Goal: Unclear

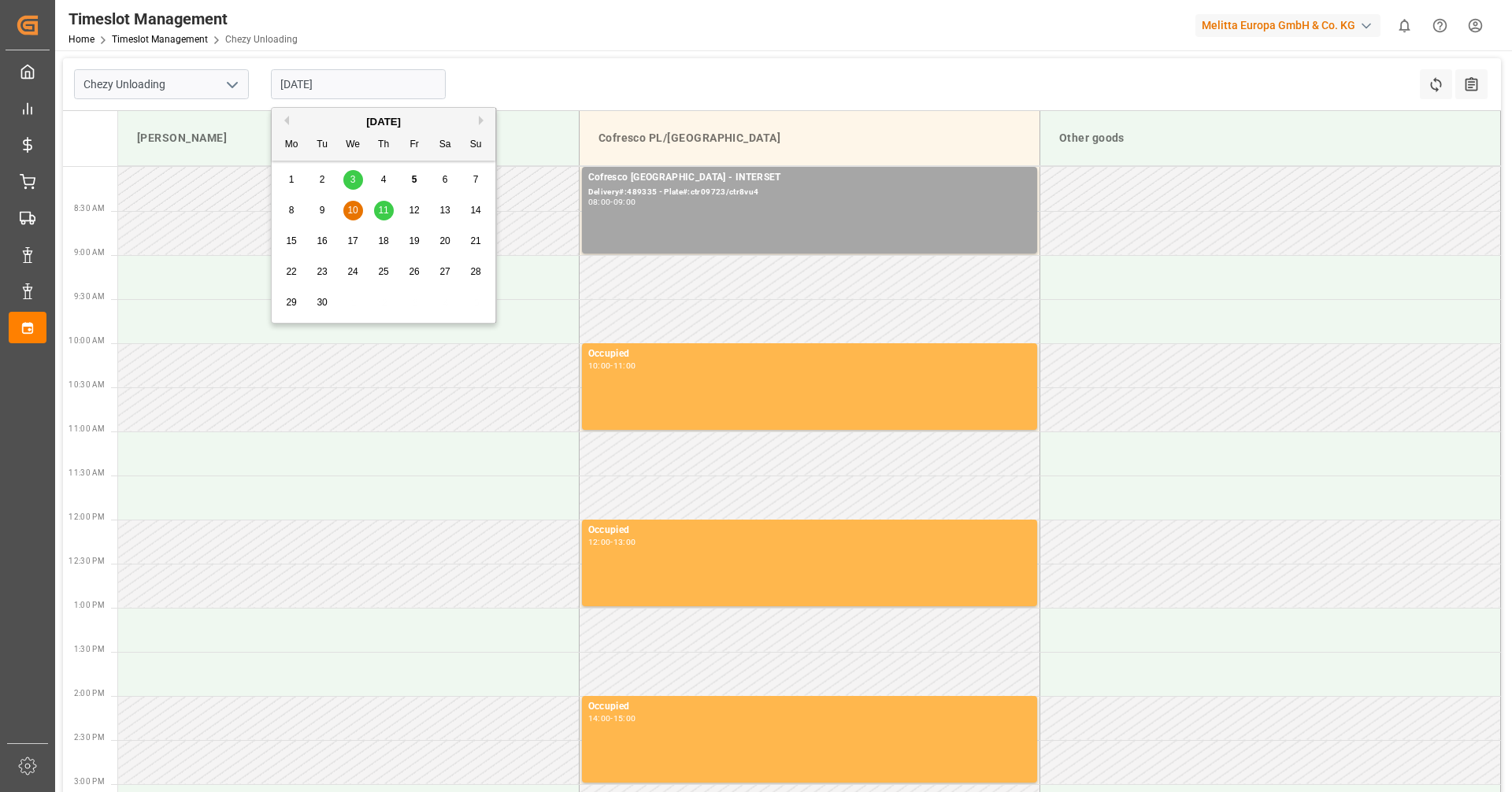
click at [349, 210] on span "10" at bounding box center [352, 210] width 10 height 11
